Goal: Task Accomplishment & Management: Use online tool/utility

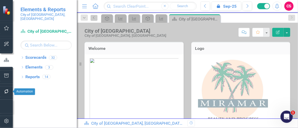
click at [6, 94] on icon "button" at bounding box center [6, 92] width 4 height 4
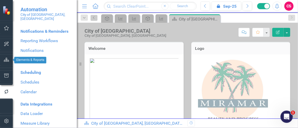
click at [7, 61] on icon "button" at bounding box center [6, 60] width 5 height 4
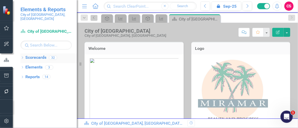
click at [21, 57] on icon "Dropdown" at bounding box center [22, 58] width 4 height 3
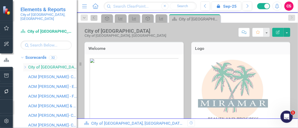
click at [25, 65] on div "Dropdown" at bounding box center [25, 67] width 4 height 4
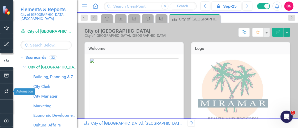
click at [3, 89] on button "button" at bounding box center [7, 92] width 12 height 11
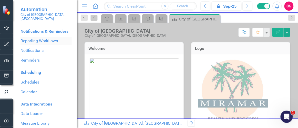
click at [45, 41] on link "Reporting Workflows" at bounding box center [45, 41] width 51 height 6
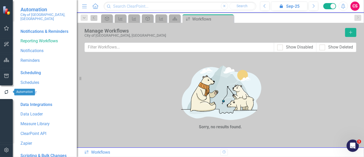
click at [7, 92] on icon "button" at bounding box center [7, 92] width 6 height 5
click at [29, 44] on link "Reporting Workflows" at bounding box center [45, 41] width 51 height 6
click at [148, 31] on icon "Add" at bounding box center [351, 32] width 5 height 4
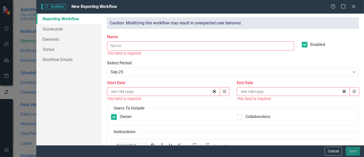
click at [130, 48] on input "Name" at bounding box center [200, 45] width 187 height 9
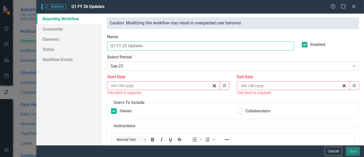
type input "Q1 FY 26 Updates"
click at [137, 65] on div "Sep-25" at bounding box center [230, 66] width 239 height 6
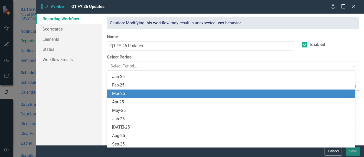
scroll to position [1235, 0]
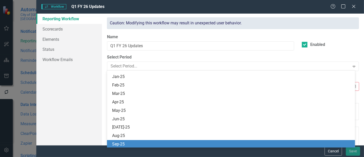
click at [127, 128] on div "Sep-25" at bounding box center [232, 144] width 240 height 6
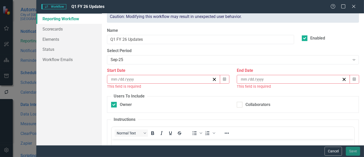
scroll to position [7, 0]
click at [148, 78] on icon "button" at bounding box center [224, 79] width 3 height 4
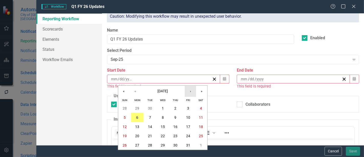
click at [148, 92] on button "›" at bounding box center [190, 91] width 11 height 11
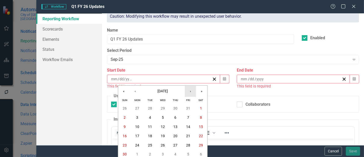
click at [148, 92] on button "›" at bounding box center [190, 91] width 11 height 11
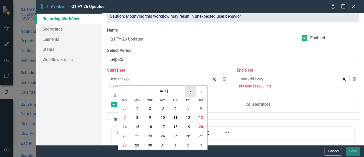
click at [148, 92] on button "›" at bounding box center [190, 91] width 11 height 11
click at [134, 115] on button "5" at bounding box center [137, 117] width 13 height 9
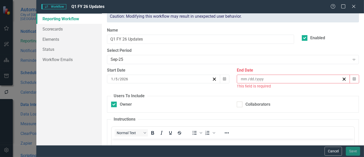
click at [148, 78] on div "/ /" at bounding box center [291, 78] width 102 height 5
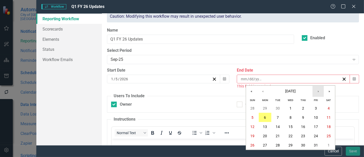
click at [148, 91] on button "›" at bounding box center [318, 91] width 11 height 11
click at [148, 128] on abbr "23" at bounding box center [316, 136] width 4 height 4
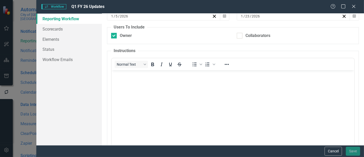
drag, startPoint x: 309, startPoint y: 168, endPoint x: 197, endPoint y: 99, distance: 131.3
click at [148, 99] on body "Rich Text Area. Press ALT-0 for help." at bounding box center [233, 108] width 243 height 77
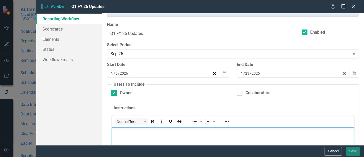
scroll to position [12, 0]
click at [148, 128] on button "Cancel" at bounding box center [333, 151] width 17 height 9
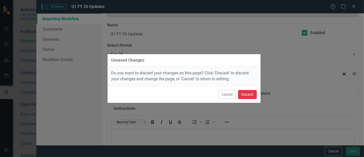
click at [148, 95] on button "Discard" at bounding box center [247, 94] width 19 height 9
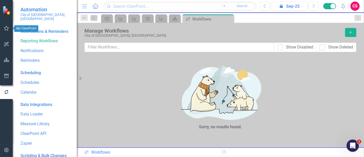
click at [6, 30] on icon "button" at bounding box center [6, 28] width 5 height 4
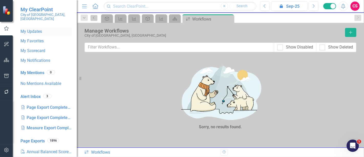
click at [36, 29] on link "My Updates" at bounding box center [45, 32] width 51 height 6
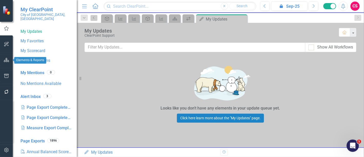
click at [6, 56] on button "button" at bounding box center [7, 60] width 12 height 11
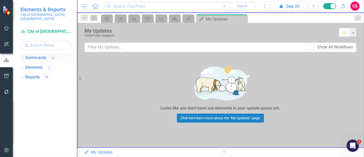
click at [21, 56] on div "Dropdown" at bounding box center [22, 58] width 4 height 4
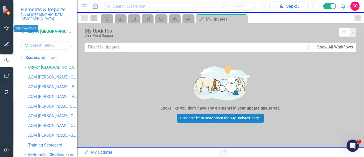
click at [7, 30] on icon "button" at bounding box center [6, 28] width 5 height 5
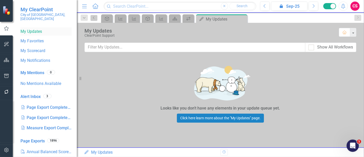
click at [36, 29] on link "My Updates" at bounding box center [45, 32] width 51 height 6
click at [5, 91] on icon "button" at bounding box center [6, 92] width 5 height 4
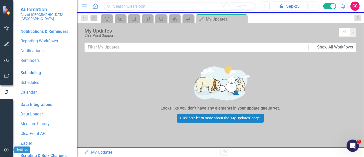
click at [8, 128] on icon "button" at bounding box center [6, 150] width 5 height 4
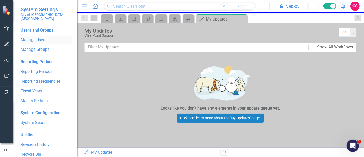
click at [38, 37] on link "Manage Users" at bounding box center [45, 40] width 51 height 6
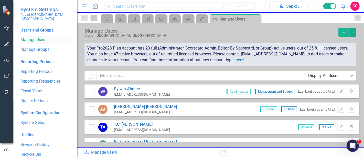
checkbox input "false"
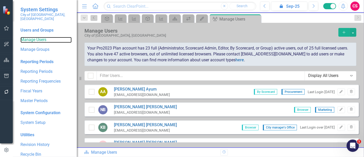
scroll to position [78, 0]
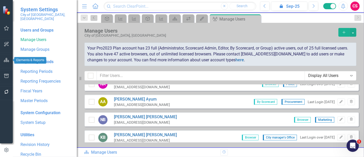
click at [5, 59] on icon "button" at bounding box center [6, 60] width 5 height 4
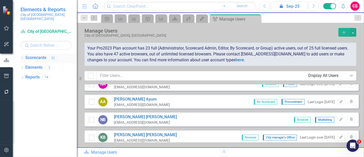
click at [23, 57] on icon at bounding box center [22, 58] width 1 height 2
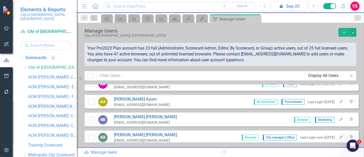
click at [32, 103] on link "ACM [PERSON_NAME] & Recreation" at bounding box center [52, 106] width 49 height 6
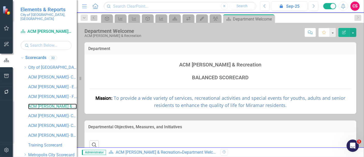
scroll to position [18, 0]
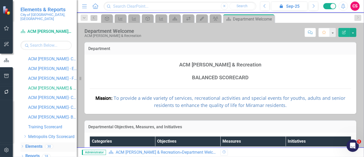
click at [22, 128] on icon "Dropdown" at bounding box center [22, 146] width 4 height 3
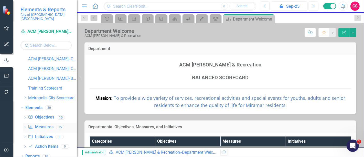
click at [41, 124] on link "Measure Measures" at bounding box center [40, 127] width 25 height 6
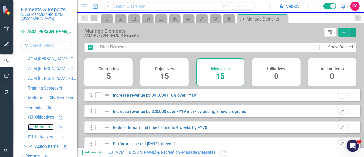
checkbox input "false"
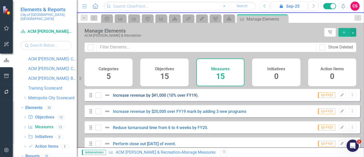
click at [148, 98] on link "Increase revenue by $41,000 (10% over FY19)." at bounding box center [156, 95] width 86 height 5
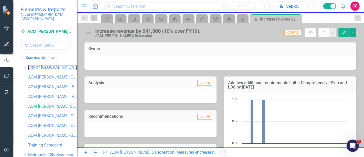
drag, startPoint x: 37, startPoint y: 62, endPoint x: 37, endPoint y: 103, distance: 41.5
click at [37, 65] on link "City of [GEOGRAPHIC_DATA], [GEOGRAPHIC_DATA]" at bounding box center [52, 68] width 49 height 6
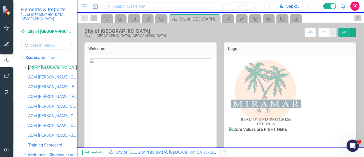
scroll to position [57, 0]
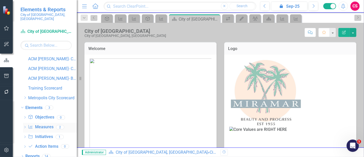
click at [41, 124] on link "Measure Measures" at bounding box center [40, 127] width 25 height 6
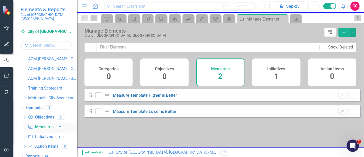
checkbox input "false"
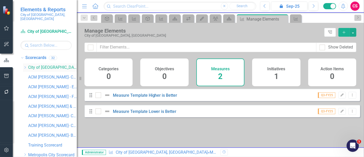
click at [25, 66] on icon "Dropdown" at bounding box center [25, 67] width 4 height 3
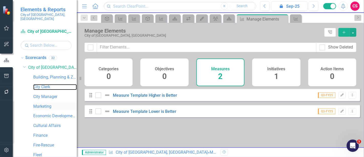
drag, startPoint x: 45, startPoint y: 83, endPoint x: 51, endPoint y: 105, distance: 22.5
click at [45, 84] on link "City Clerk" at bounding box center [55, 87] width 44 height 6
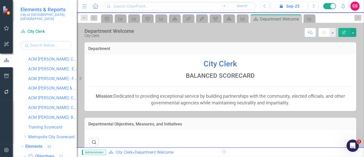
scroll to position [251, 0]
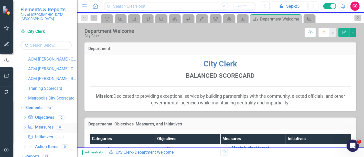
click at [42, 124] on link "Measure Measures" at bounding box center [40, 127] width 25 height 6
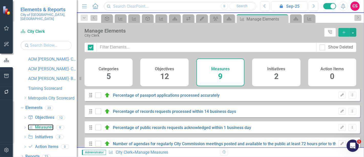
checkbox input "false"
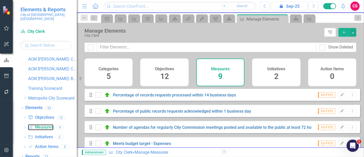
scroll to position [17, 0]
click at [147, 97] on link "Percentage of records requests processed within 14 business days" at bounding box center [174, 94] width 123 height 5
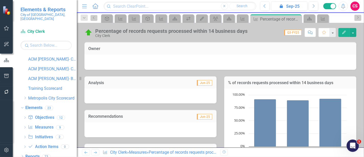
click at [132, 63] on div at bounding box center [221, 61] width 262 height 6
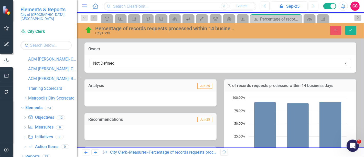
click at [134, 64] on div "Not Defined" at bounding box center [217, 63] width 249 height 6
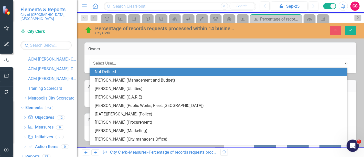
click at [116, 40] on div "Percentage of records requests processed within 14 business days City Clerk Clo…" at bounding box center [220, 85] width 287 height 124
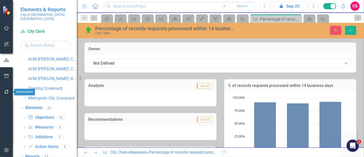
click at [6, 92] on icon "button" at bounding box center [6, 92] width 5 height 4
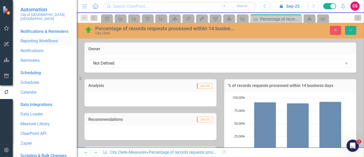
click at [39, 42] on link "Reporting Workflows" at bounding box center [45, 41] width 51 height 6
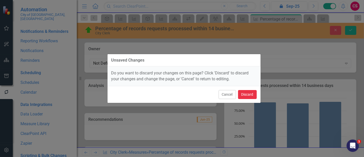
click at [148, 94] on button "Discard" at bounding box center [247, 94] width 19 height 9
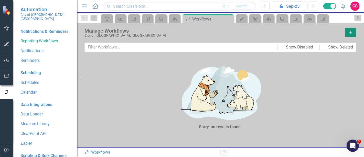
click at [148, 34] on icon "Add" at bounding box center [351, 32] width 5 height 4
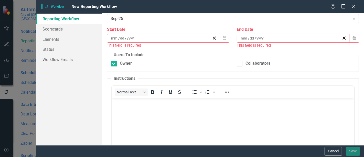
scroll to position [53, 0]
click at [148, 62] on input "Collaborators" at bounding box center [238, 62] width 3 height 3
checkbox input "true"
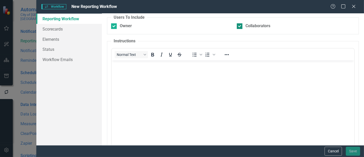
scroll to position [16, 0]
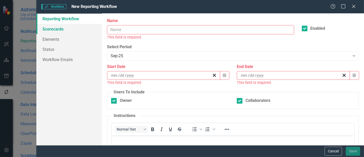
click at [48, 24] on link "Scorecards" at bounding box center [69, 29] width 66 height 10
click at [148, 30] on input "Name" at bounding box center [200, 29] width 187 height 9
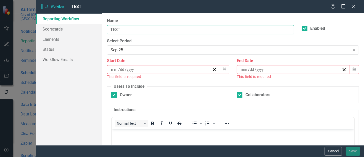
type input "TEST"
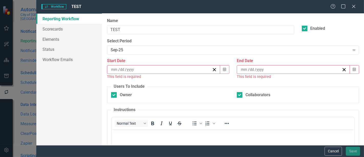
click at [120, 70] on input at bounding box center [122, 69] width 5 height 5
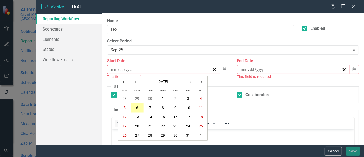
click at [134, 107] on button "6" at bounding box center [137, 107] width 13 height 9
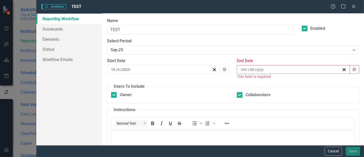
click at [148, 69] on div "/ /" at bounding box center [291, 69] width 102 height 5
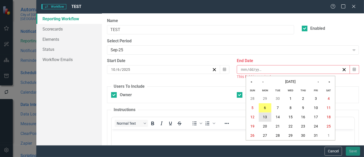
click at [148, 117] on button "13" at bounding box center [265, 116] width 13 height 9
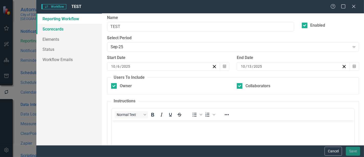
scroll to position [19, 0]
click at [49, 28] on link "Scorecards" at bounding box center [69, 29] width 66 height 10
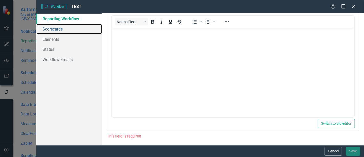
scroll to position [112, 0]
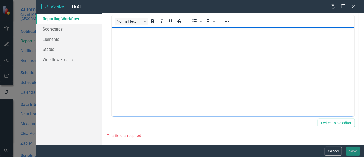
click at [148, 84] on body "Rich Text Area. Press ALT-0 for help." at bounding box center [233, 65] width 243 height 77
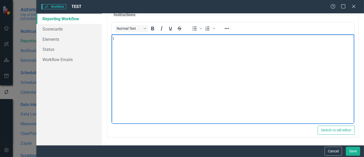
scroll to position [104, 0]
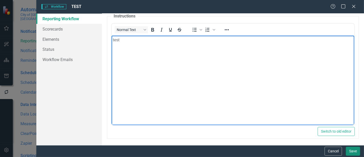
click at [148, 128] on button "Save" at bounding box center [353, 151] width 14 height 9
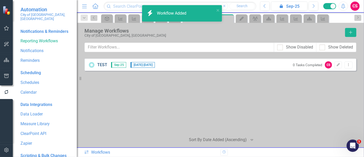
click at [103, 62] on link "TEST" at bounding box center [102, 65] width 10 height 6
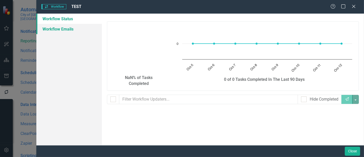
click at [57, 26] on link "Workflow Emails" at bounding box center [69, 29] width 66 height 10
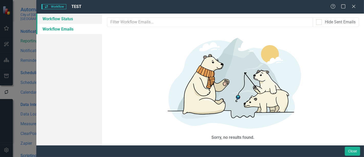
click at [66, 21] on link "Workflow Status" at bounding box center [69, 19] width 66 height 10
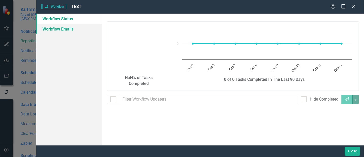
click at [58, 25] on link "Workflow Emails" at bounding box center [69, 29] width 66 height 10
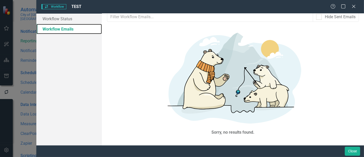
scroll to position [0, 0]
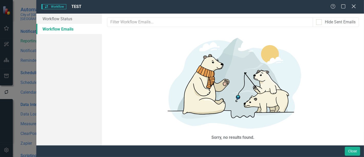
click at [148, 8] on icon "Close" at bounding box center [354, 6] width 6 height 5
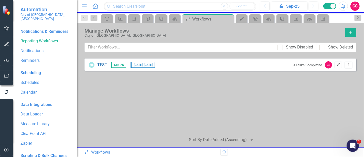
click at [148, 65] on button "Edit" at bounding box center [338, 64] width 7 height 7
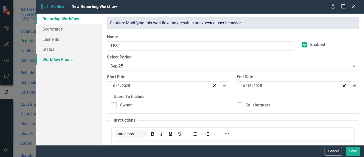
checkbox input "true"
click at [53, 61] on link "Workflow Emails" at bounding box center [69, 59] width 66 height 10
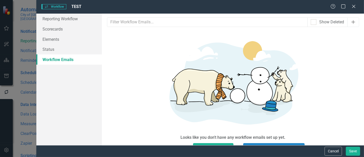
click at [148, 21] on icon "Add" at bounding box center [353, 22] width 5 height 4
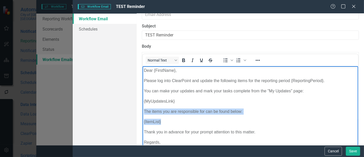
drag, startPoint x: 164, startPoint y: 123, endPoint x: 143, endPoint y: 113, distance: 23.3
click at [143, 113] on body "Dear {FirstName}, Please log into ClearPoint and update the following items for…" at bounding box center [251, 113] width 216 height 95
click at [148, 120] on p "{ItemList}" at bounding box center [250, 122] width 213 height 6
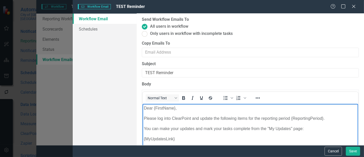
scroll to position [87, 0]
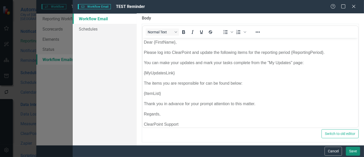
click at [148, 128] on button "Save" at bounding box center [353, 151] width 14 height 9
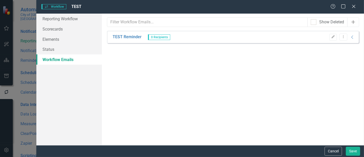
click at [148, 18] on button "Add" at bounding box center [354, 21] width 12 height 9
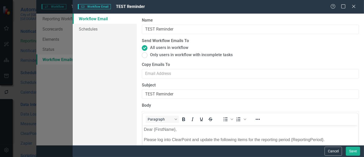
scroll to position [0, 0]
click at [82, 25] on link "Schedules" at bounding box center [105, 29] width 64 height 10
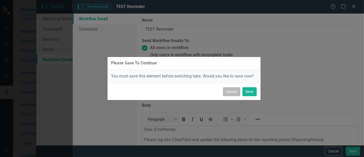
click at [148, 89] on button "Cancel" at bounding box center [231, 91] width 17 height 9
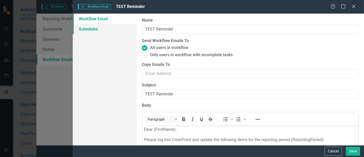
click at [98, 30] on link "Schedules" at bounding box center [105, 29] width 64 height 10
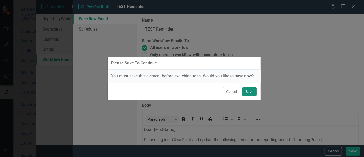
click at [148, 93] on button "Save" at bounding box center [250, 91] width 14 height 9
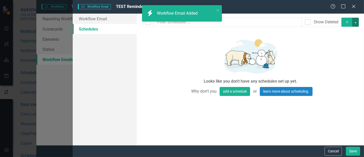
click at [148, 24] on button "button" at bounding box center [355, 22] width 7 height 9
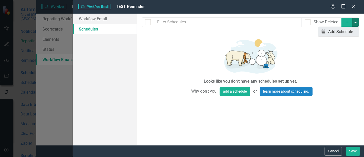
click at [148, 29] on link "Schedule Add Schedule" at bounding box center [339, 31] width 40 height 9
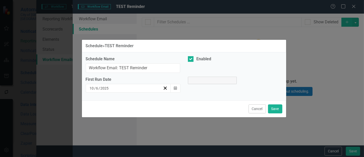
select select "pm"
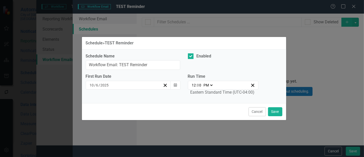
click at [148, 85] on div "[DATE]" at bounding box center [126, 84] width 74 height 5
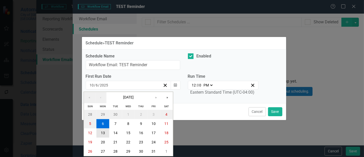
click at [104, 128] on abbr "13" at bounding box center [103, 133] width 4 height 4
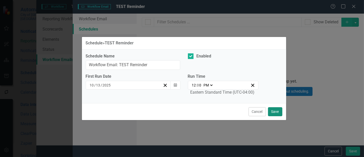
click at [148, 111] on button "Save" at bounding box center [275, 111] width 14 height 9
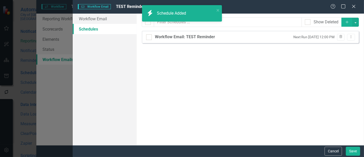
checkbox input "false"
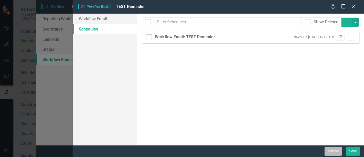
click at [148, 128] on button "Cancel" at bounding box center [333, 151] width 17 height 9
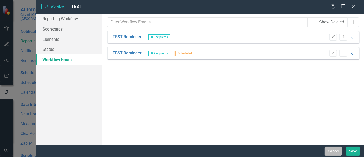
click at [148, 128] on button "Cancel" at bounding box center [333, 151] width 17 height 9
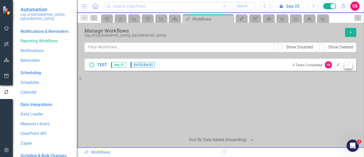
click at [148, 65] on button "Dropdown Menu" at bounding box center [349, 64] width 8 height 7
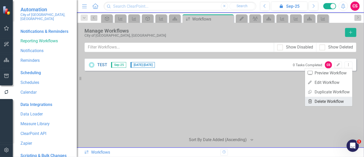
click at [148, 99] on link "Trash Delete Workflow" at bounding box center [328, 101] width 47 height 9
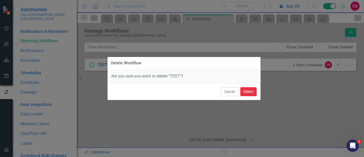
click at [148, 89] on button "Delete" at bounding box center [249, 91] width 16 height 9
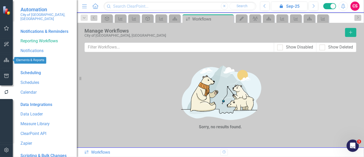
click at [5, 57] on button "button" at bounding box center [7, 60] width 12 height 11
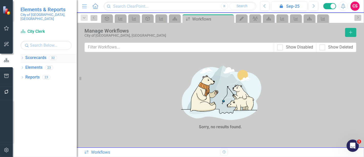
click at [22, 57] on icon "Dropdown" at bounding box center [22, 58] width 4 height 3
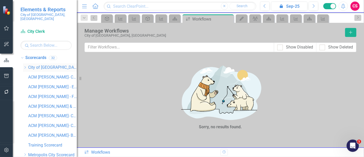
click at [29, 65] on link "City of [GEOGRAPHIC_DATA], [GEOGRAPHIC_DATA]" at bounding box center [52, 68] width 49 height 6
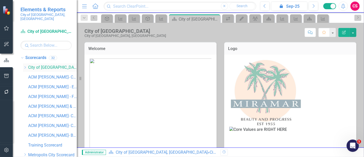
click at [24, 66] on icon "Dropdown" at bounding box center [25, 67] width 4 height 3
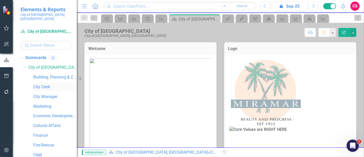
click at [34, 84] on link "City Clerk" at bounding box center [55, 87] width 44 height 6
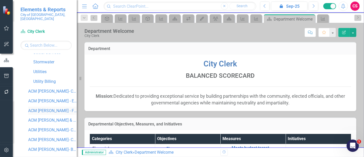
scroll to position [212, 0]
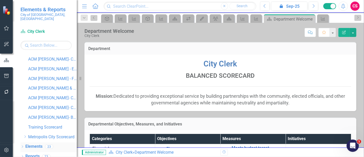
click at [36, 128] on link "Elements" at bounding box center [33, 146] width 17 height 6
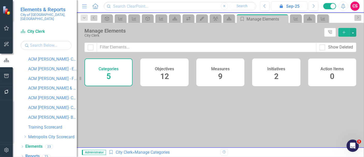
click at [148, 70] on h4 "Measures" at bounding box center [220, 69] width 18 height 5
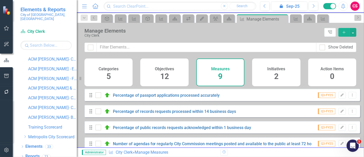
checkbox input "false"
click at [148, 98] on div "Percentage of passport applications processed accurately" at bounding box center [159, 95] width 126 height 6
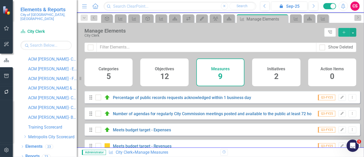
scroll to position [29, 0]
